Goal: Check status

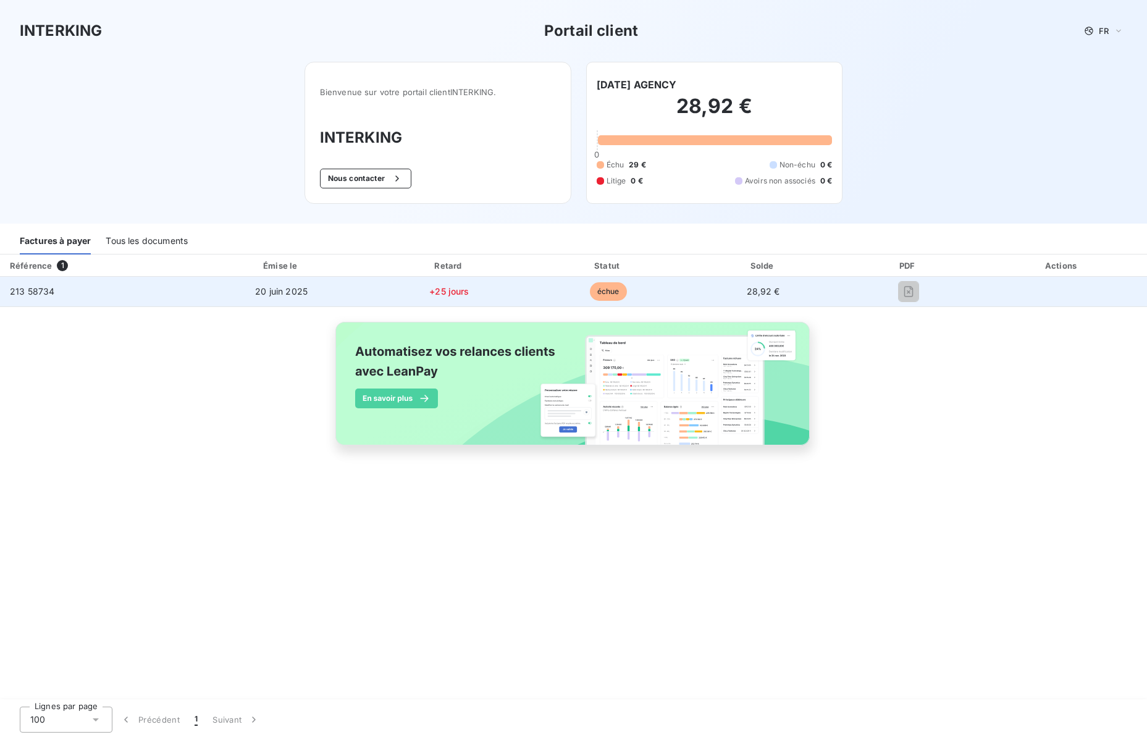
click at [505, 302] on td "+25 jours" at bounding box center [449, 292] width 161 height 30
click at [616, 295] on span "échue" at bounding box center [608, 291] width 37 height 19
click at [703, 284] on td "28,92 €" at bounding box center [763, 292] width 153 height 30
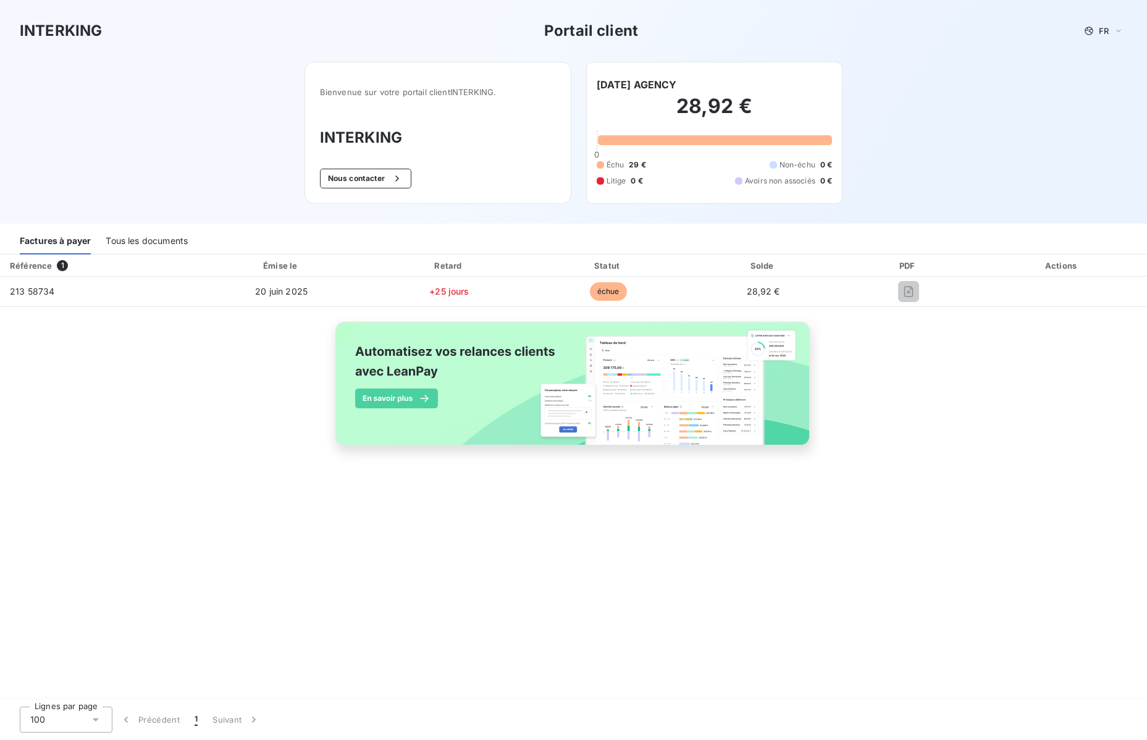
click at [240, 308] on div "Référence 1 Émise le Retard Statut Solde PDF Actions 213 58734 [DATE] +25 jours…" at bounding box center [573, 363] width 1147 height 219
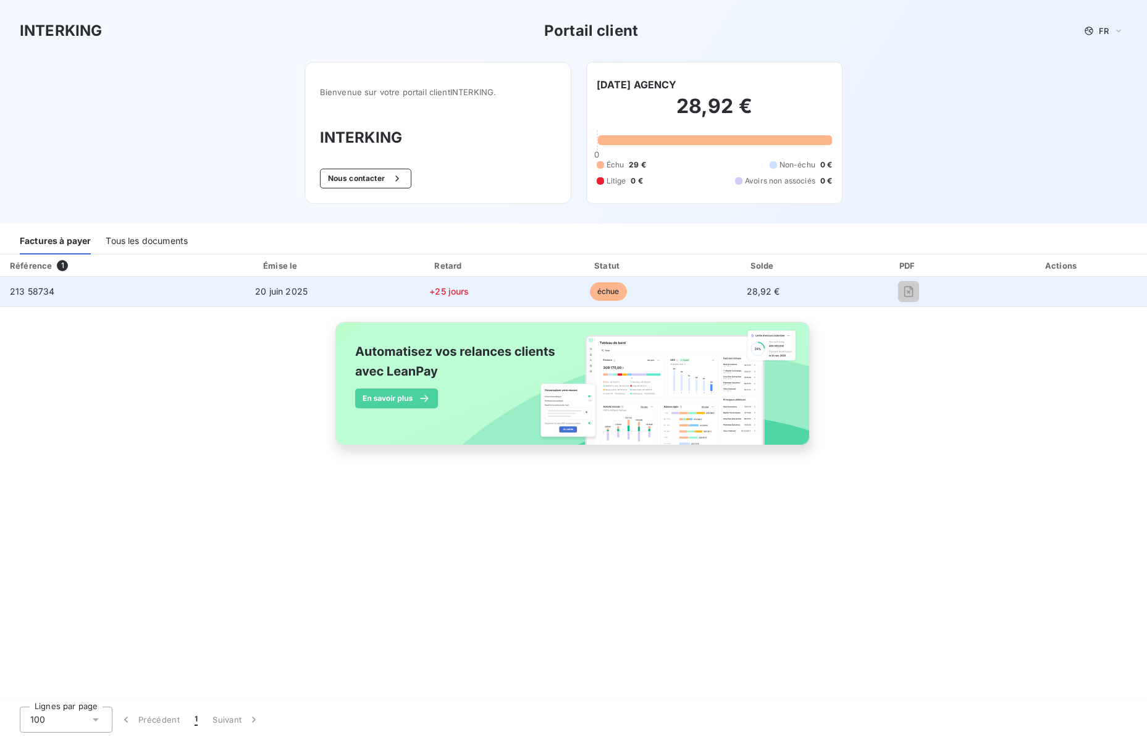
click at [240, 294] on td "20 juin 2025" at bounding box center [281, 292] width 175 height 30
